Goal: Task Accomplishment & Management: Manage account settings

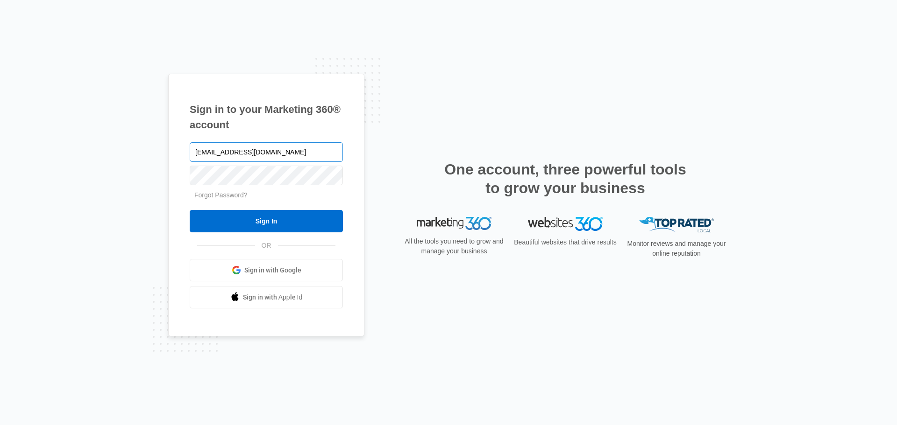
click at [274, 155] on input "[EMAIL_ADDRESS][DOMAIN_NAME]" at bounding box center [266, 152] width 153 height 20
type input "[EMAIL_ADDRESS][DOMAIN_NAME]"
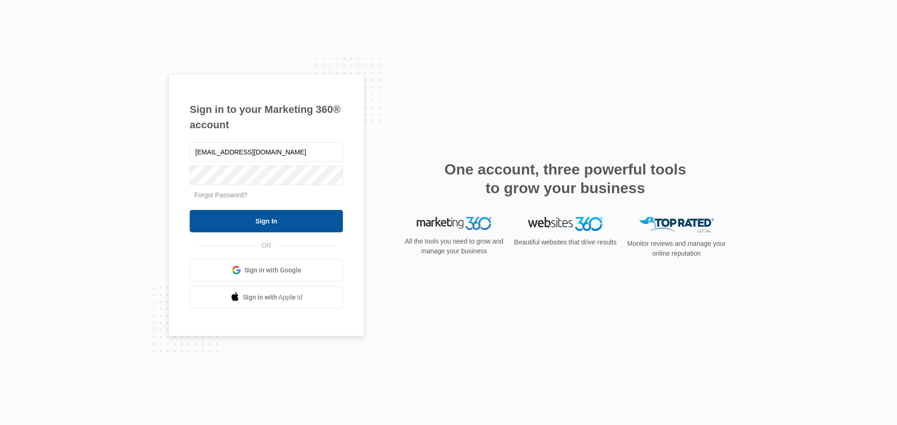
click at [220, 222] on input "Sign In" at bounding box center [266, 221] width 153 height 22
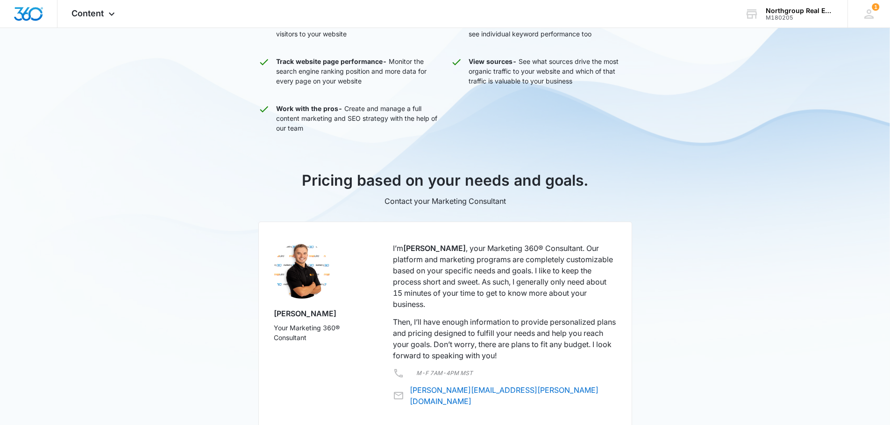
scroll to position [390, 0]
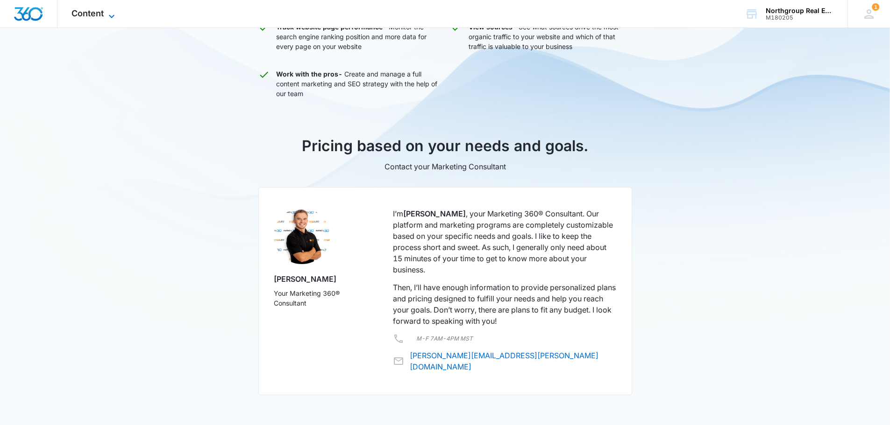
click at [108, 11] on icon at bounding box center [111, 16] width 11 height 11
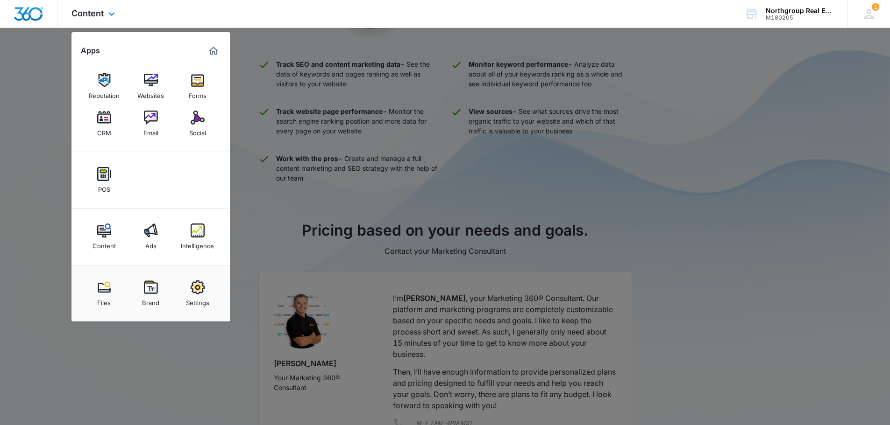
scroll to position [297, 0]
